Goal: Information Seeking & Learning: Learn about a topic

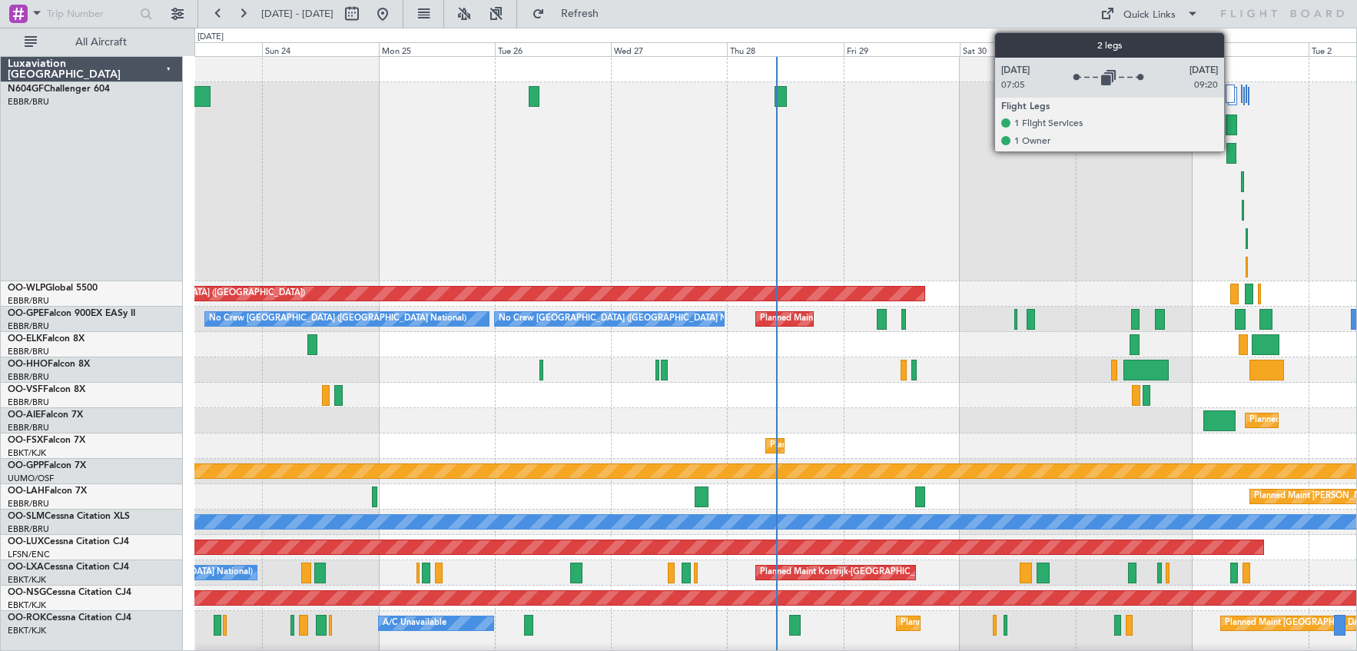
click at [1228, 96] on div at bounding box center [1230, 94] width 9 height 18
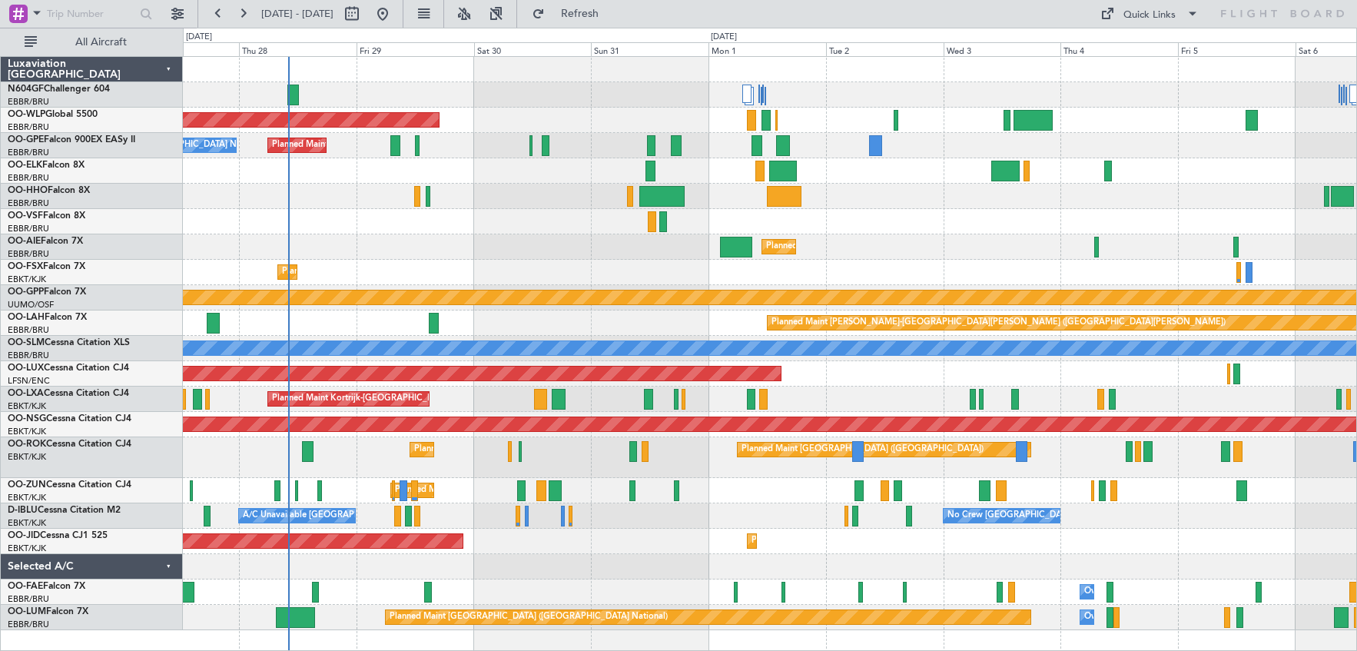
click at [582, 266] on div "Planned Maint Kortrijk-[GEOGRAPHIC_DATA] Planned Maint [GEOGRAPHIC_DATA]-[GEOGR…" at bounding box center [769, 272] width 1173 height 25
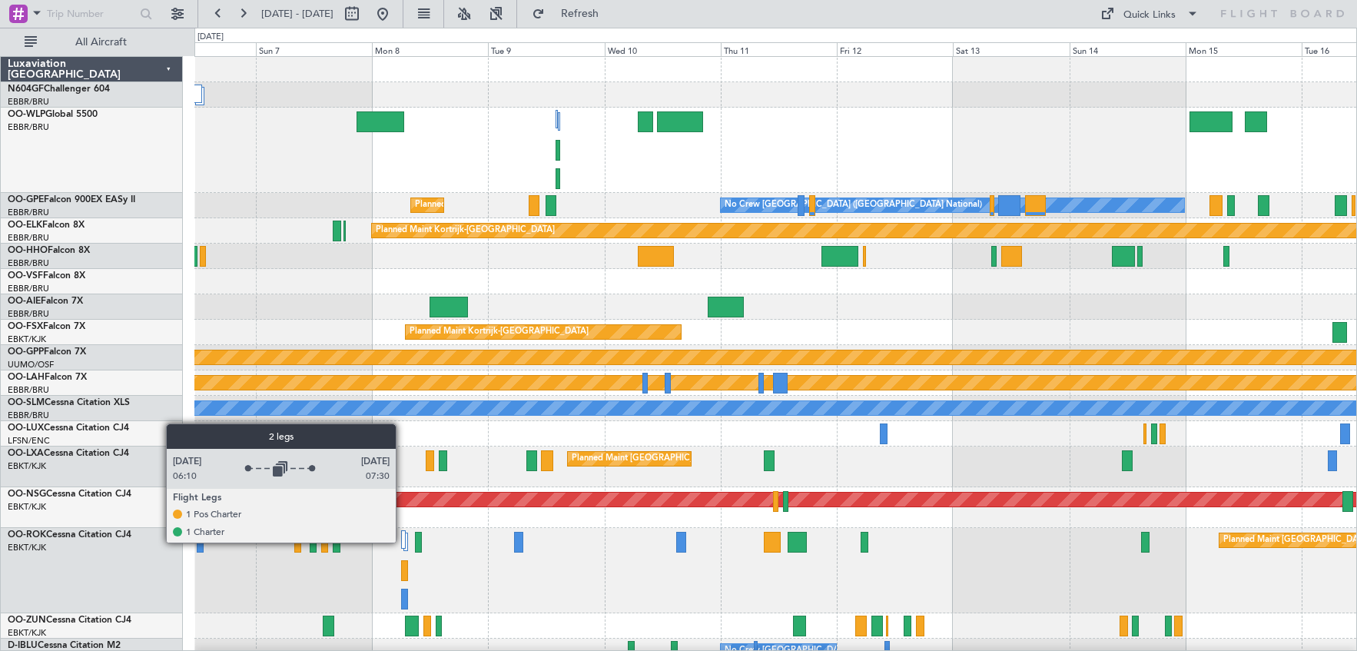
click at [403, 541] on div at bounding box center [403, 539] width 5 height 18
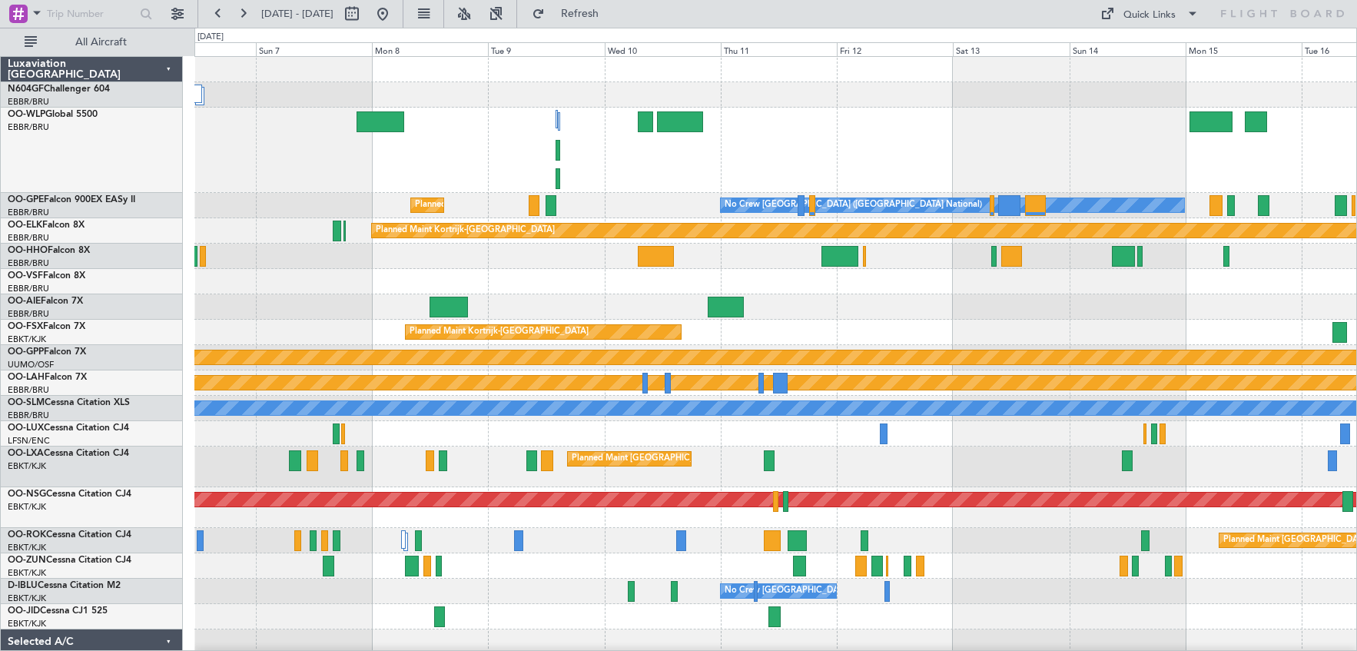
scroll to position [54, 0]
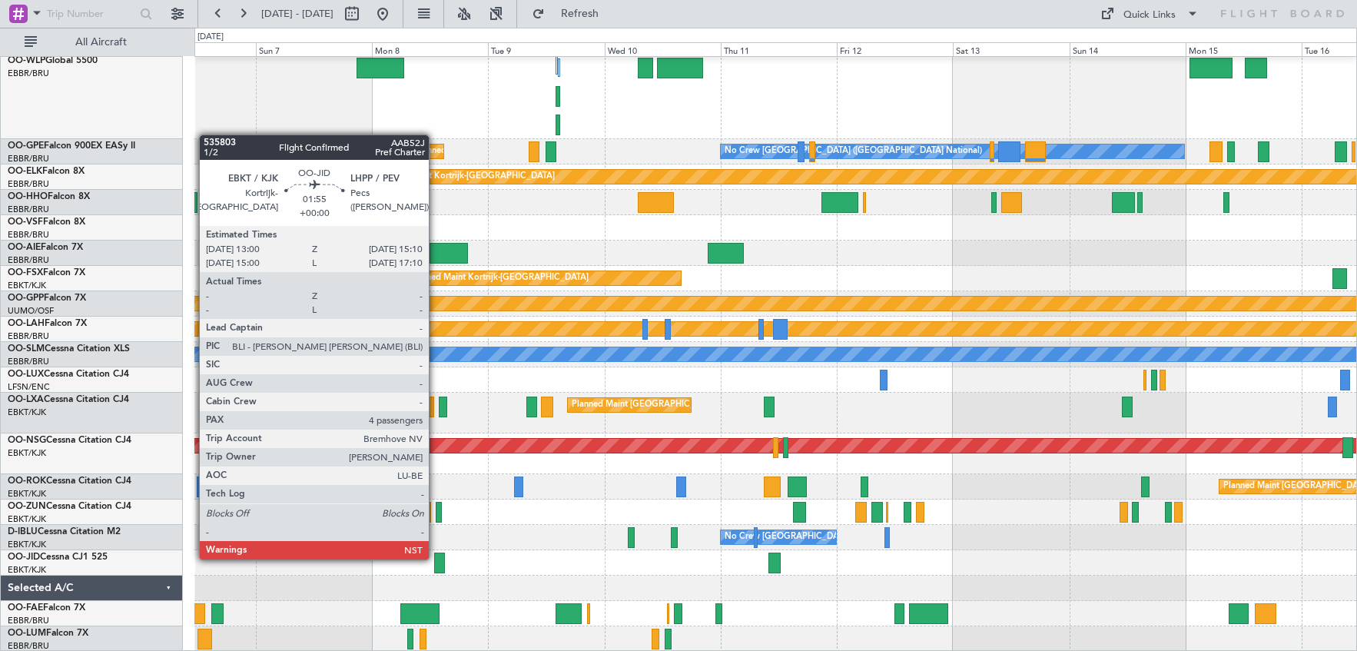
click at [439, 559] on div at bounding box center [439, 562] width 11 height 21
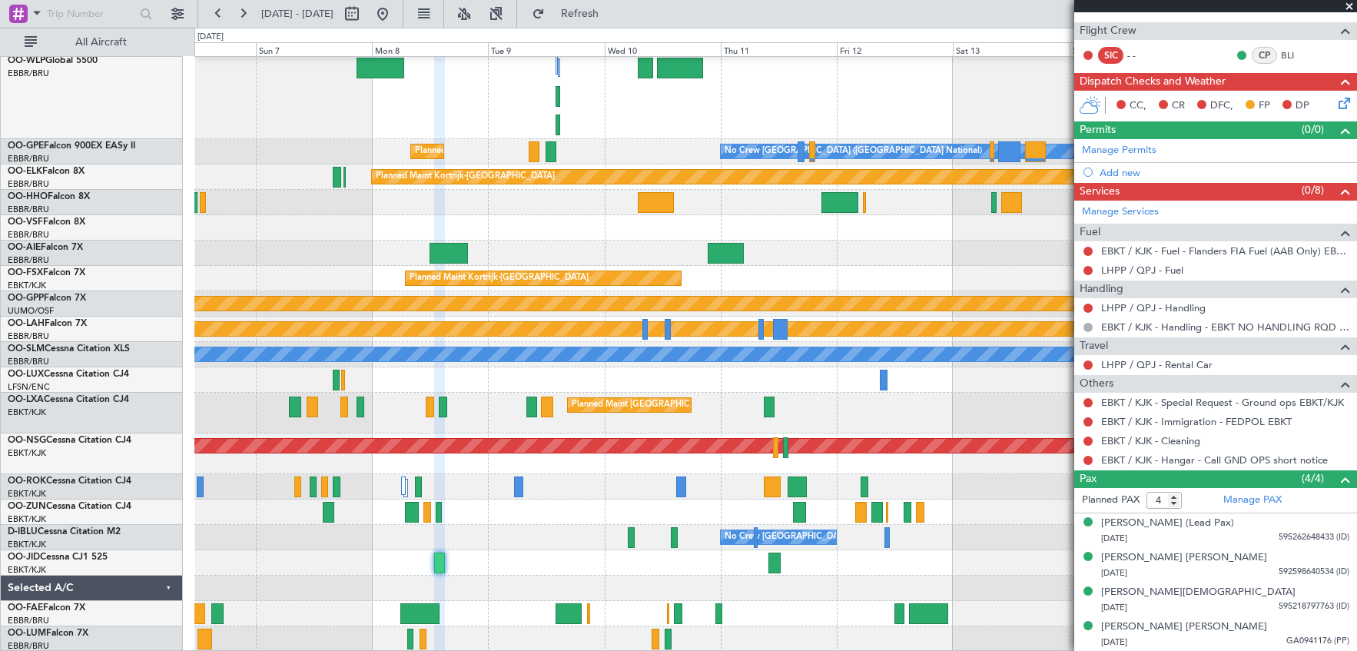
scroll to position [0, 0]
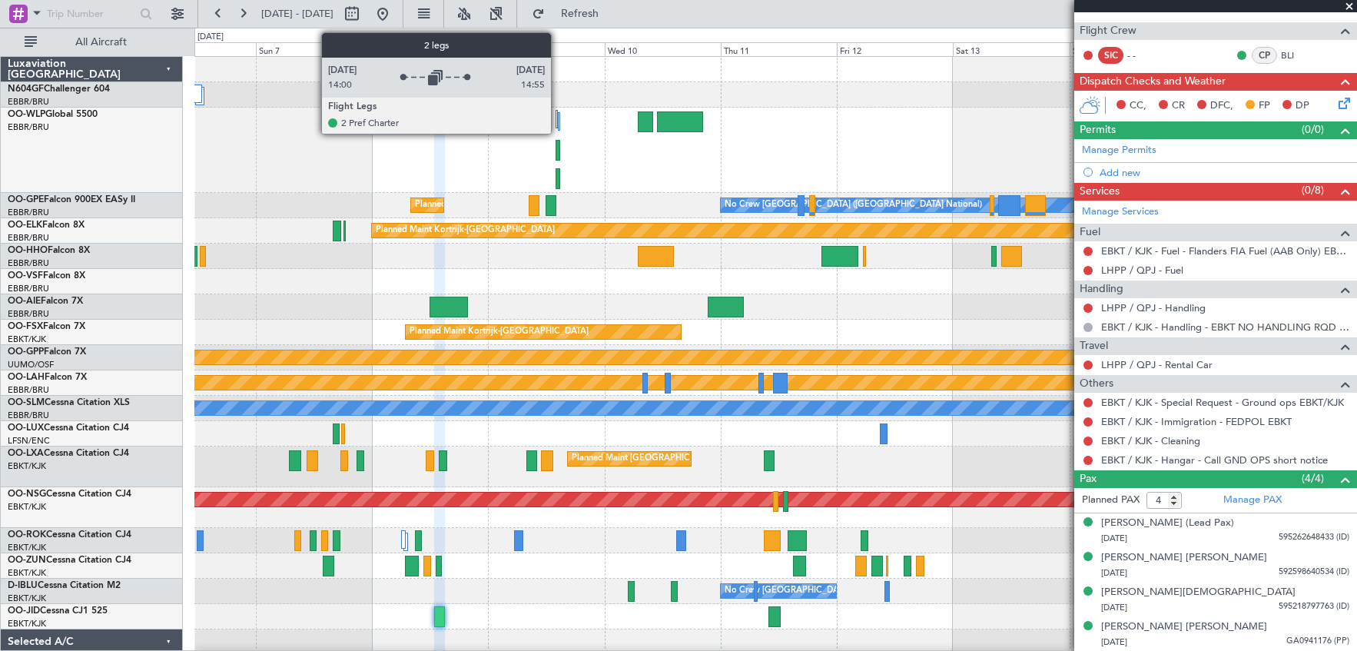
click at [558, 121] on div at bounding box center [559, 121] width 2 height 18
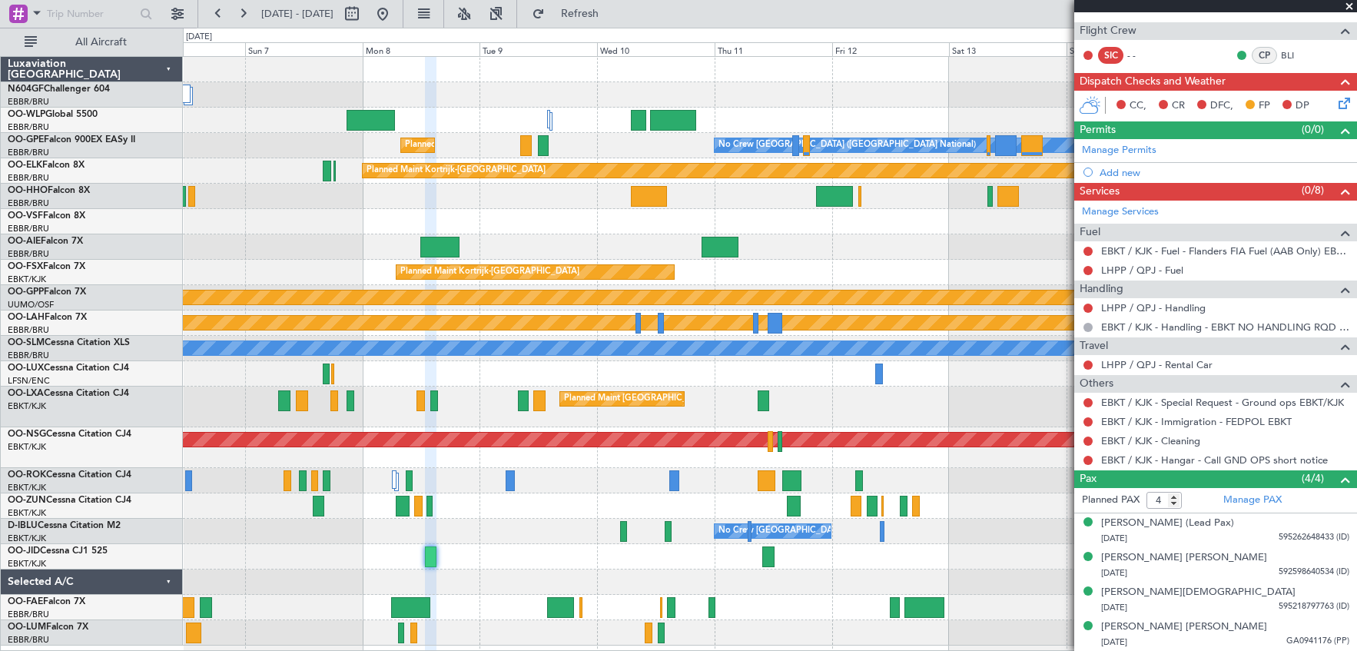
click at [1350, 6] on span at bounding box center [1349, 7] width 15 height 14
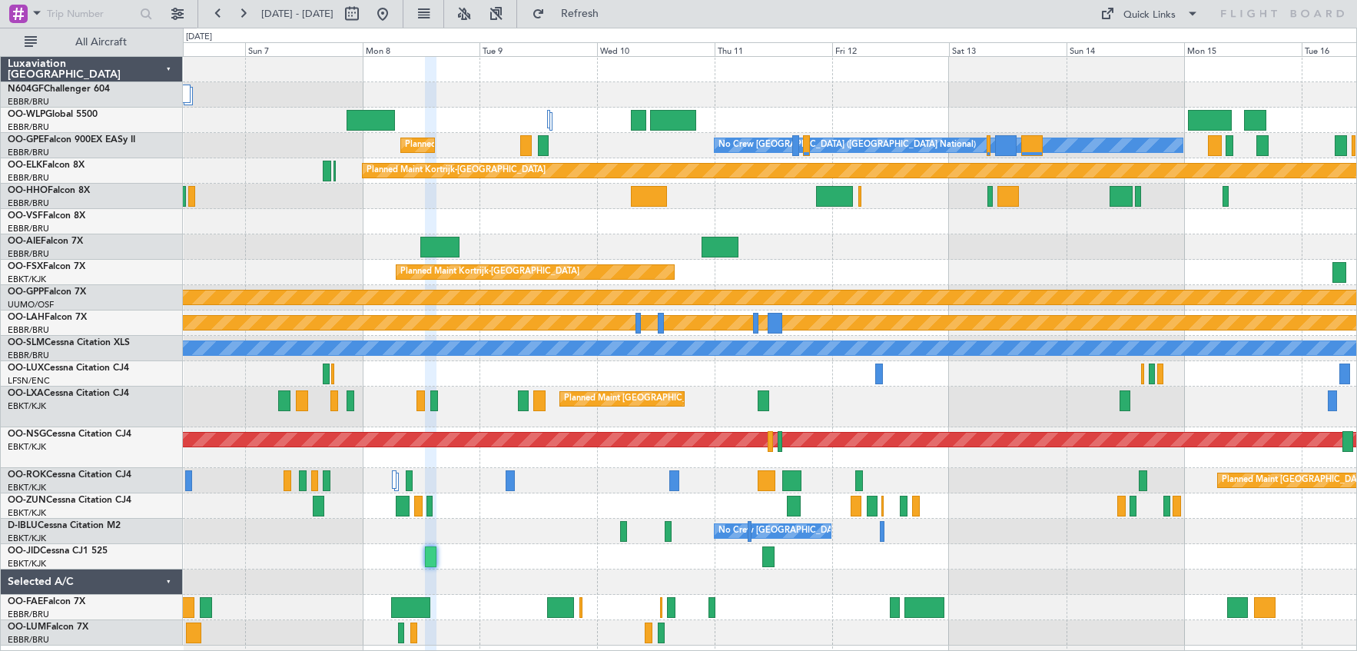
type input "0"
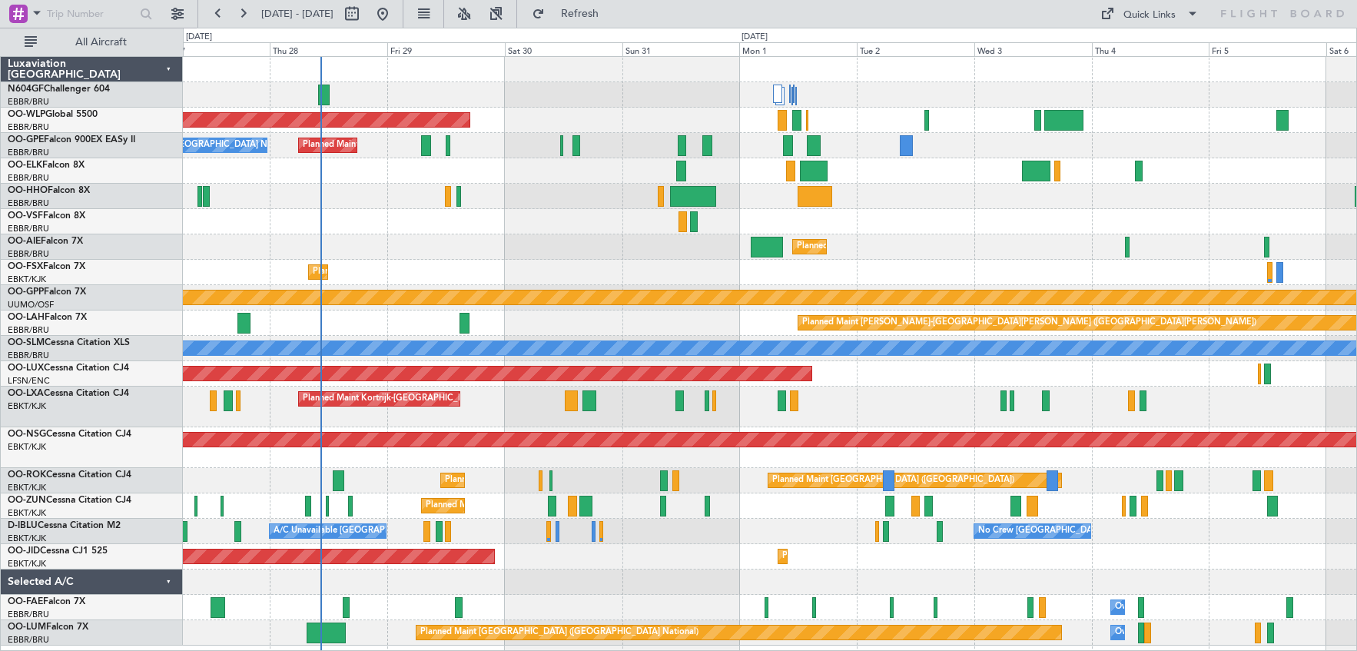
click at [1356, 188] on html "[DATE] - [DATE] Refresh Quick Links All Aircraft Planned Maint [GEOGRAPHIC_DATA…" at bounding box center [678, 325] width 1357 height 651
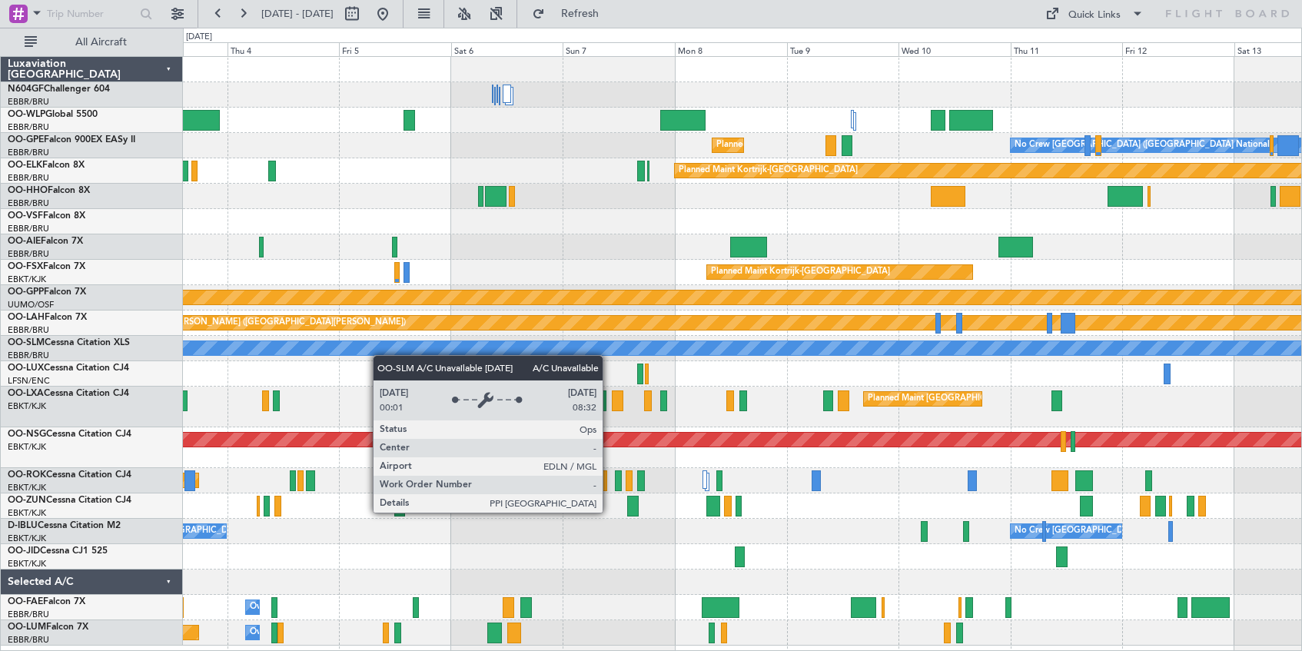
click at [197, 345] on div "A/C Unavailable [GEOGRAPHIC_DATA]" at bounding box center [742, 348] width 1118 height 25
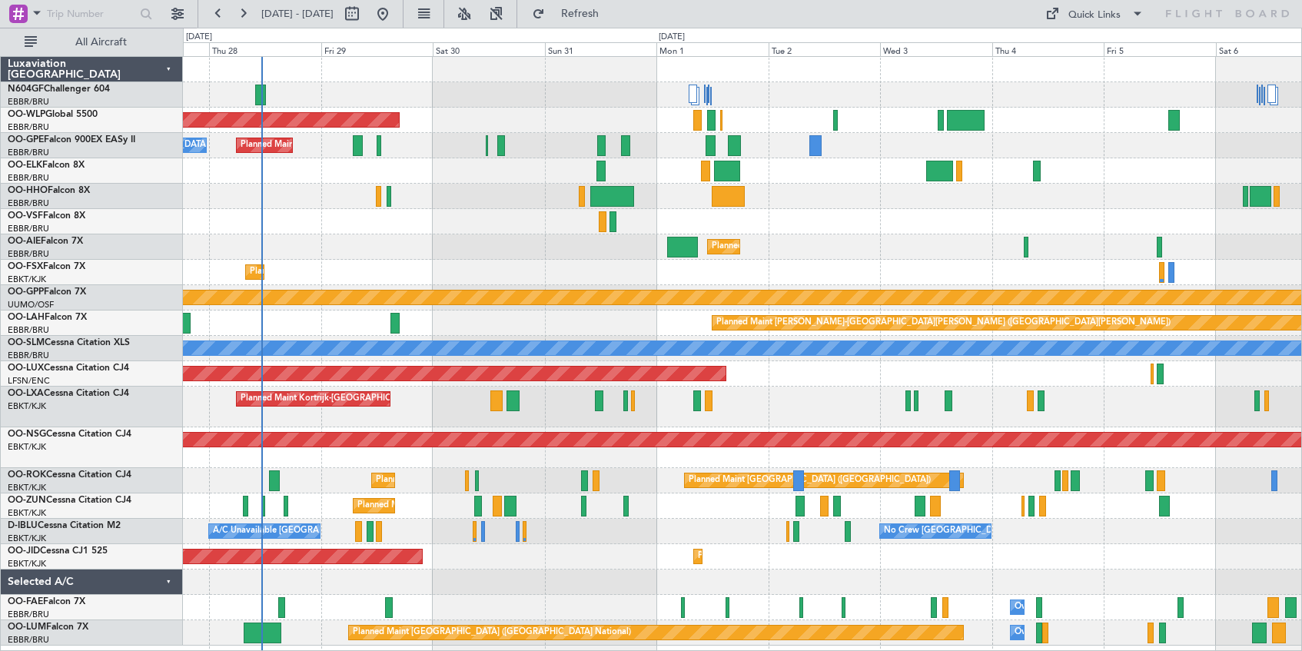
click at [1087, 256] on div "Planned Maint [GEOGRAPHIC_DATA] ([GEOGRAPHIC_DATA])" at bounding box center [742, 246] width 1118 height 25
